Goal: Task Accomplishment & Management: Manage account settings

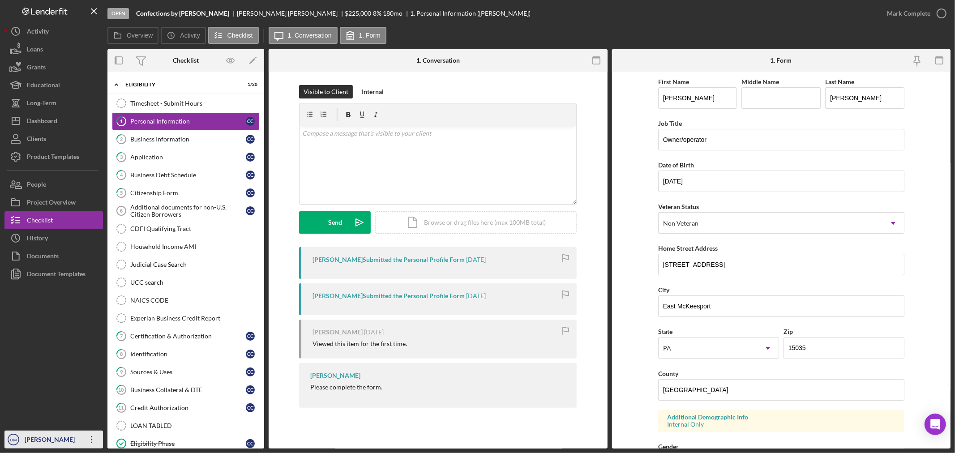
click at [71, 439] on div "[PERSON_NAME]" at bounding box center [51, 441] width 58 height 20
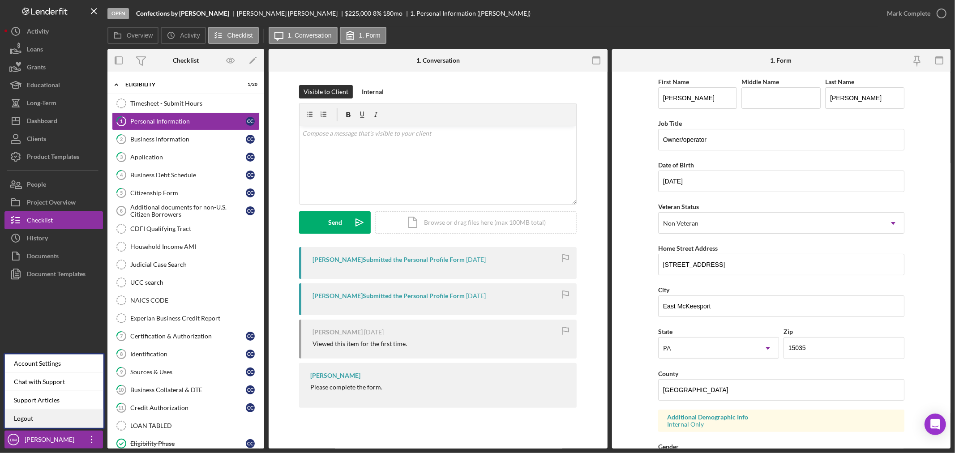
click at [60, 417] on link "Logout" at bounding box center [54, 419] width 98 height 18
